Goal: Task Accomplishment & Management: Manage account settings

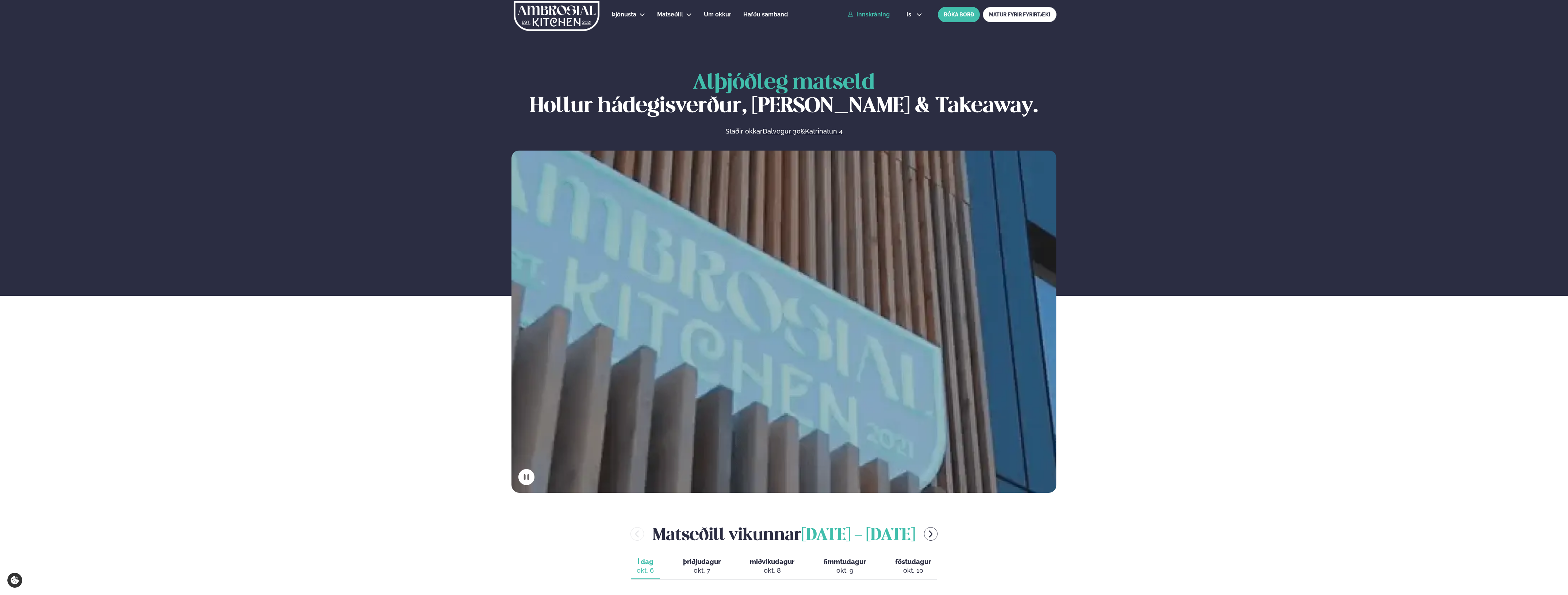
click at [875, 12] on link "Innskráning" at bounding box center [869, 14] width 42 height 7
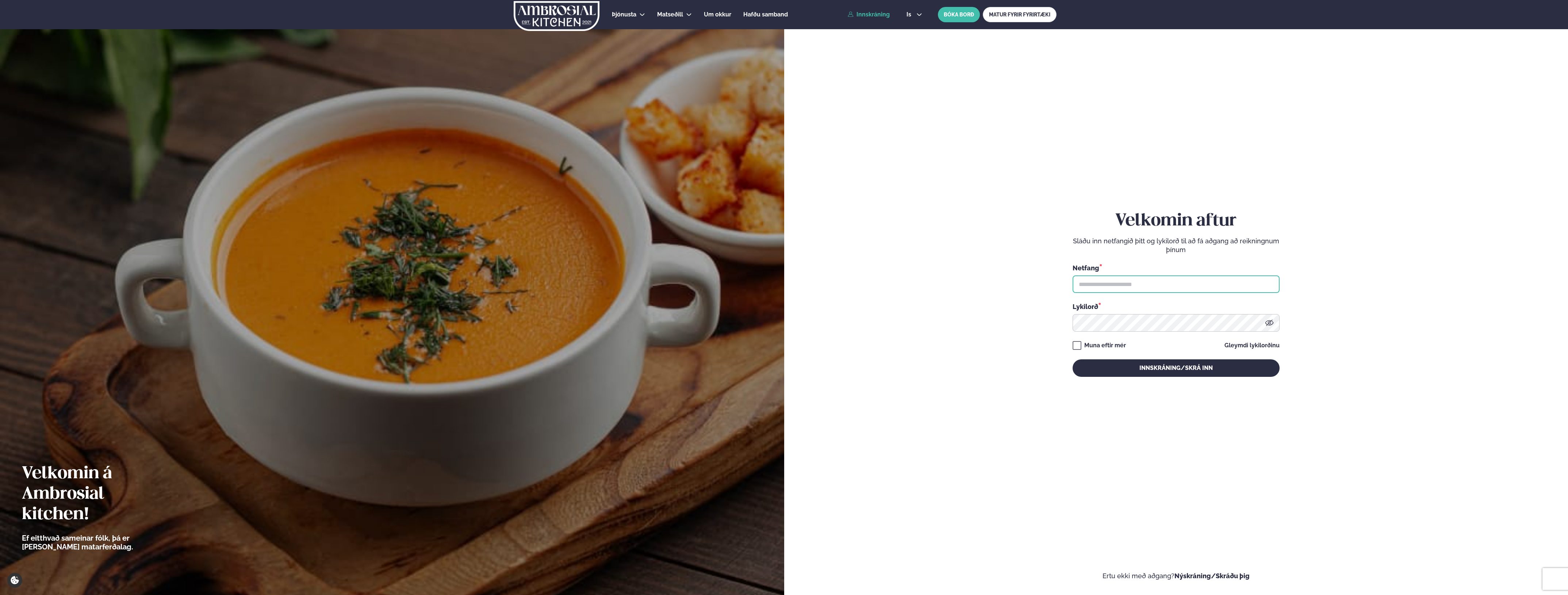
drag, startPoint x: 1147, startPoint y: 280, endPoint x: 1146, endPoint y: 293, distance: 13.0
click at [1147, 285] on input "text" at bounding box center [1176, 284] width 207 height 18
type input "**********"
click at [1073, 359] on button "Innskráning/Skrá inn" at bounding box center [1176, 368] width 207 height 18
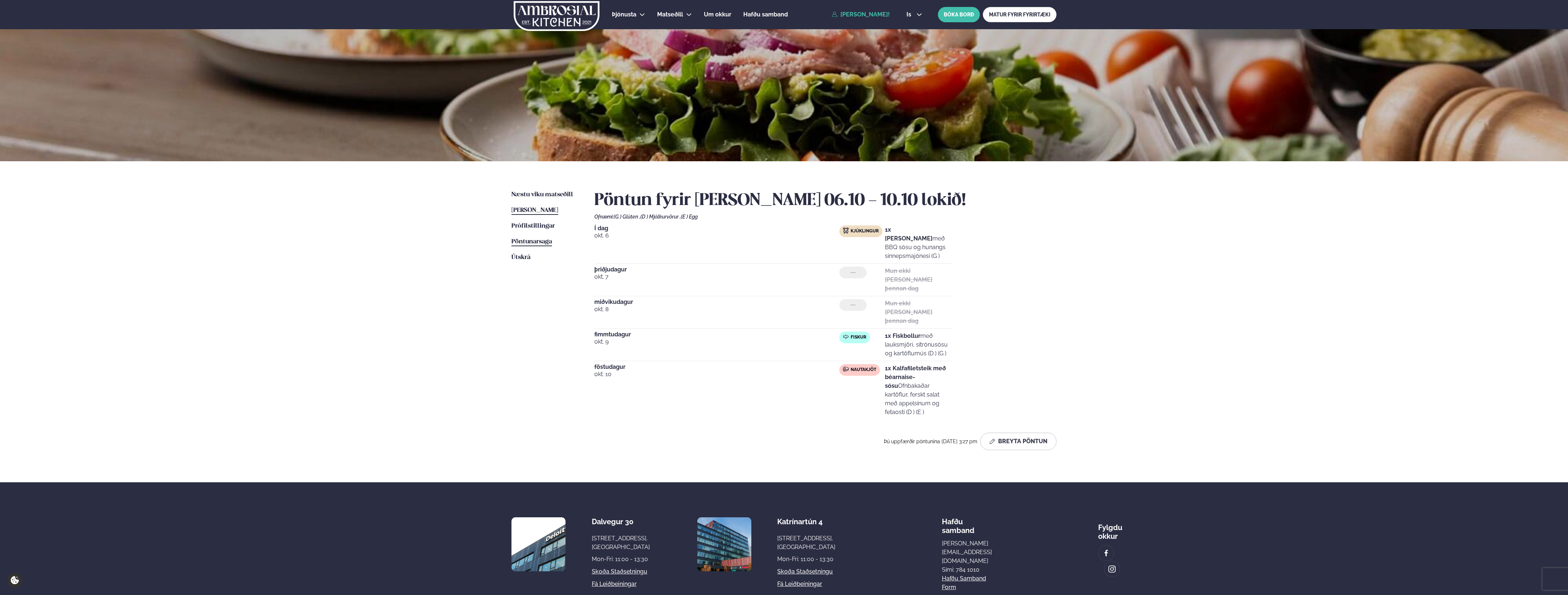
click at [537, 242] on span "Pöntunarsaga" at bounding box center [531, 241] width 40 height 6
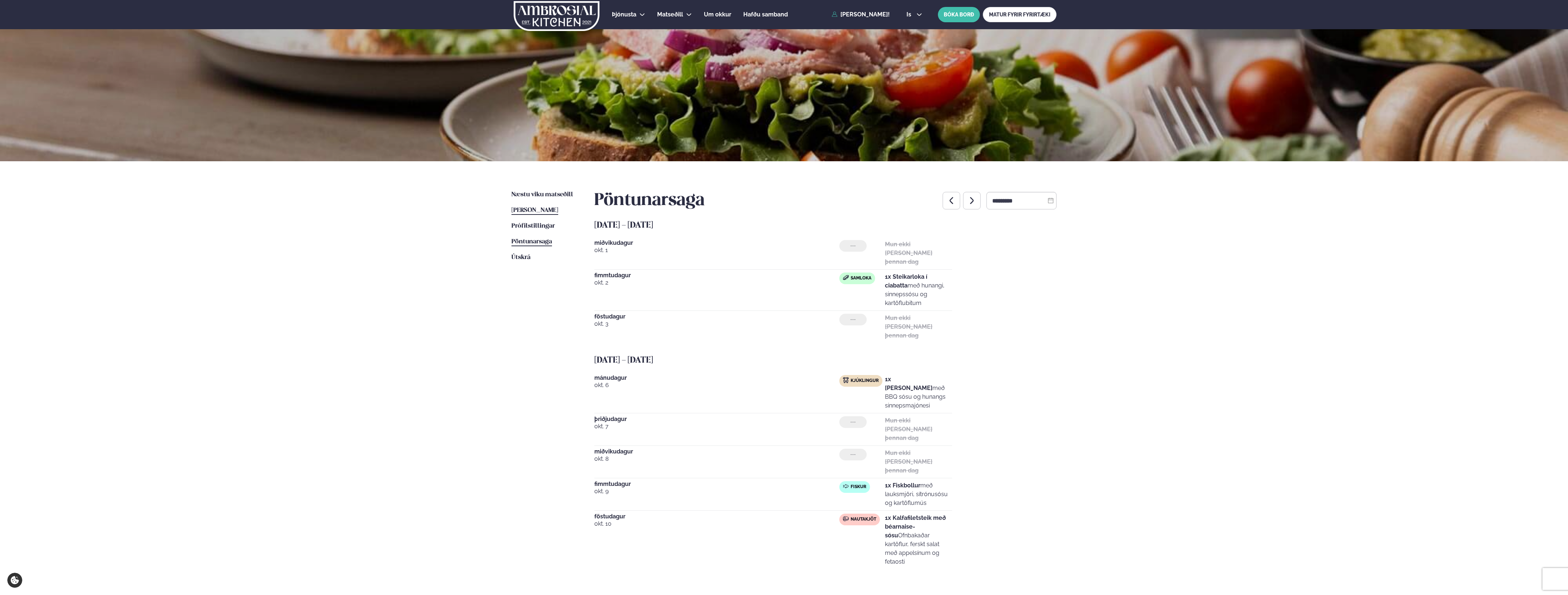
click at [537, 211] on span "[PERSON_NAME]" at bounding box center [535, 210] width 47 height 6
